Goal: Information Seeking & Learning: Learn about a topic

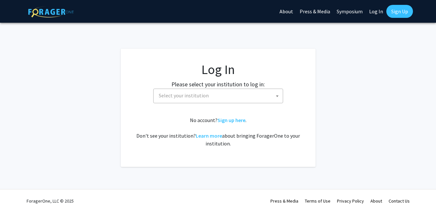
select select
click at [253, 97] on span "Select your institution" at bounding box center [219, 95] width 127 height 13
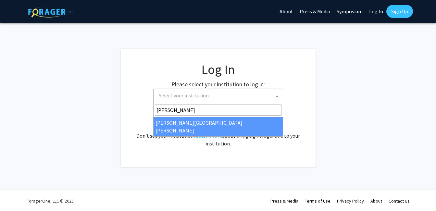
type input "john"
select select "1"
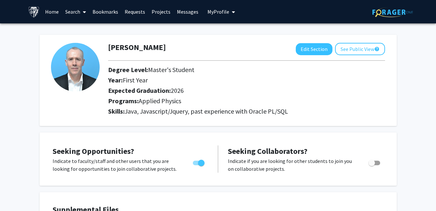
click at [80, 10] on link "Search" at bounding box center [75, 11] width 27 height 23
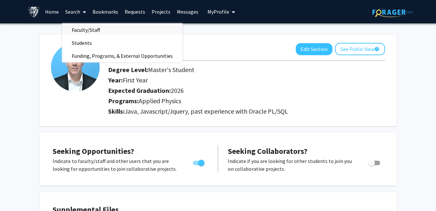
click at [86, 31] on span "Faculty/Staff" at bounding box center [86, 29] width 48 height 13
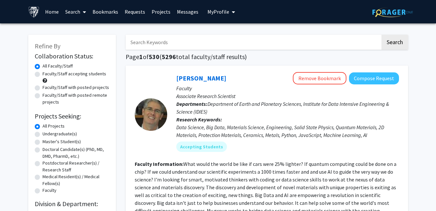
click at [43, 75] on label "Faculty/Staff accepting students" at bounding box center [75, 73] width 64 height 7
click at [43, 75] on input "Faculty/Staff accepting students" at bounding box center [45, 72] width 4 height 4
radio input "true"
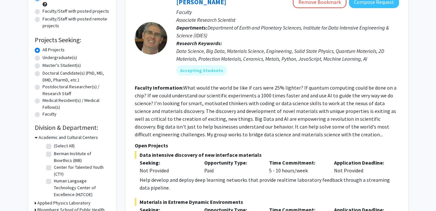
scroll to position [65, 0]
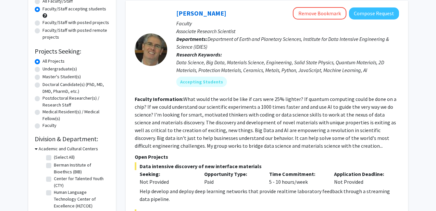
click at [43, 77] on label "Master's Student(s)" at bounding box center [62, 76] width 38 height 7
click at [43, 77] on input "Master's Student(s)" at bounding box center [45, 75] width 4 height 4
radio input "true"
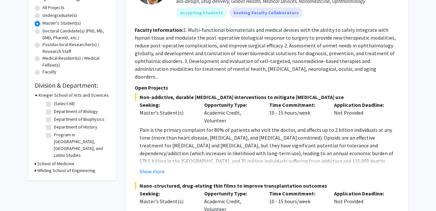
scroll to position [130, 0]
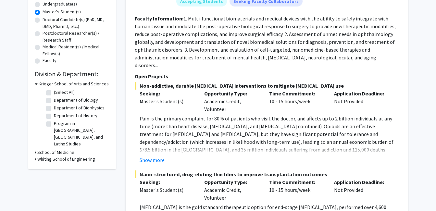
click at [36, 84] on icon at bounding box center [36, 83] width 3 height 7
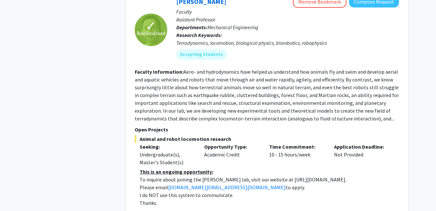
scroll to position [2985, 0]
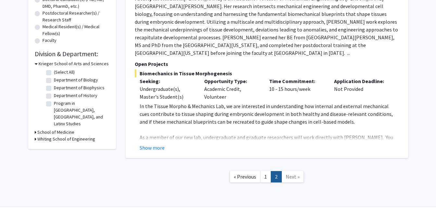
scroll to position [161, 0]
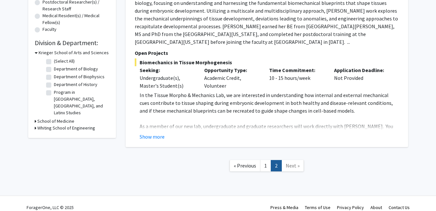
click at [291, 161] on link "Next »" at bounding box center [292, 165] width 22 height 11
click at [153, 133] on button "Show more" at bounding box center [152, 137] width 25 height 8
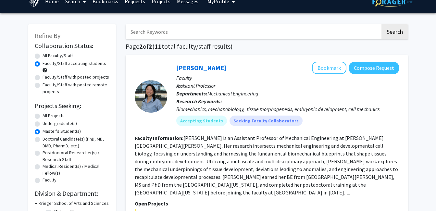
scroll to position [0, 0]
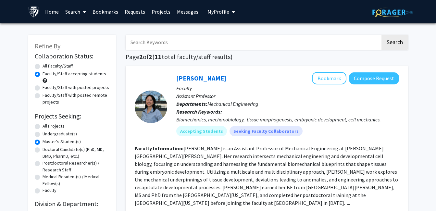
click at [220, 12] on span "My Profile" at bounding box center [218, 11] width 22 height 6
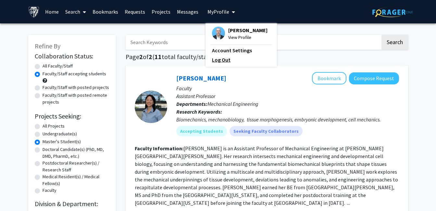
click at [222, 61] on link "Log Out" at bounding box center [241, 60] width 58 height 8
